Goal: Task Accomplishment & Management: Complete application form

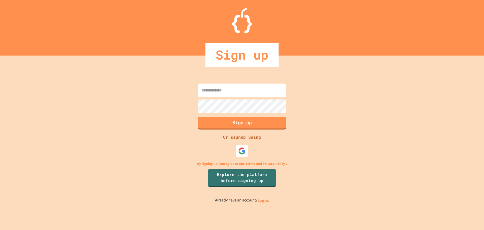
click at [256, 96] on input at bounding box center [242, 90] width 88 height 14
type input "**********"
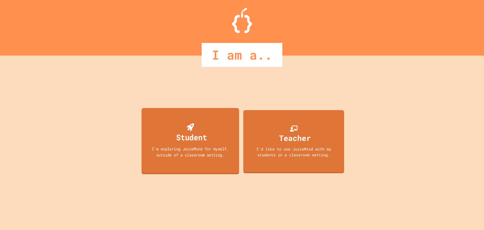
click at [228, 138] on div "Student I'm exploring JuiceMind for myself, outside of a classroom setting." at bounding box center [190, 141] width 98 height 66
